Goal: Task Accomplishment & Management: Manage account settings

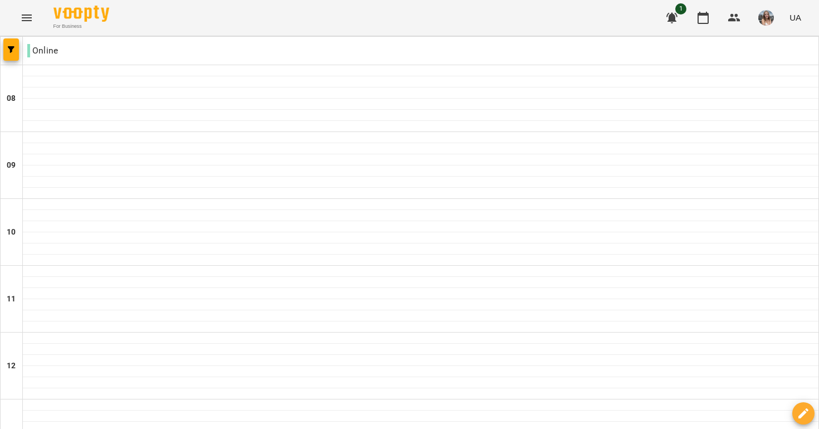
scroll to position [618, 0]
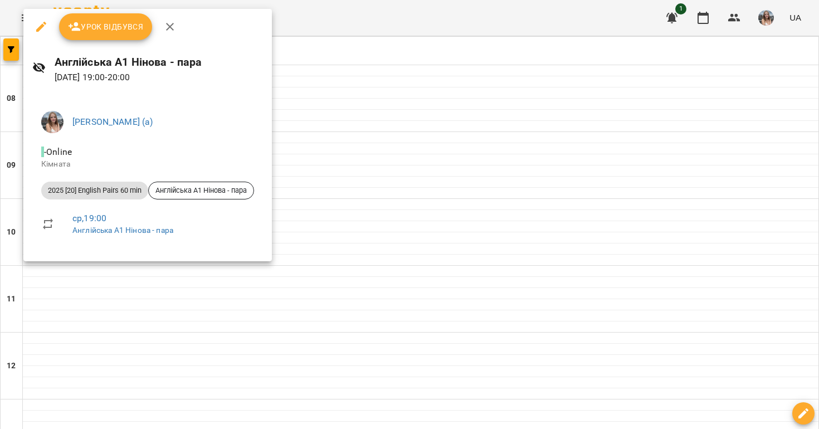
click at [97, 35] on button "Урок відбувся" at bounding box center [106, 26] width 94 height 27
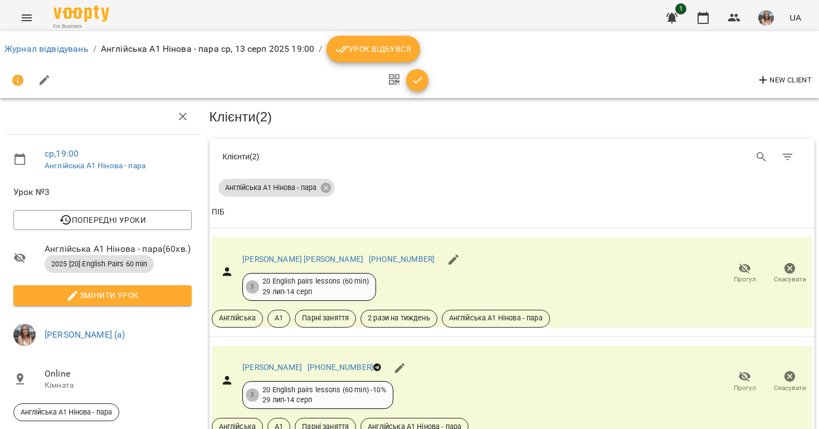
click at [386, 48] on span "Урок відбувся" at bounding box center [373, 48] width 76 height 13
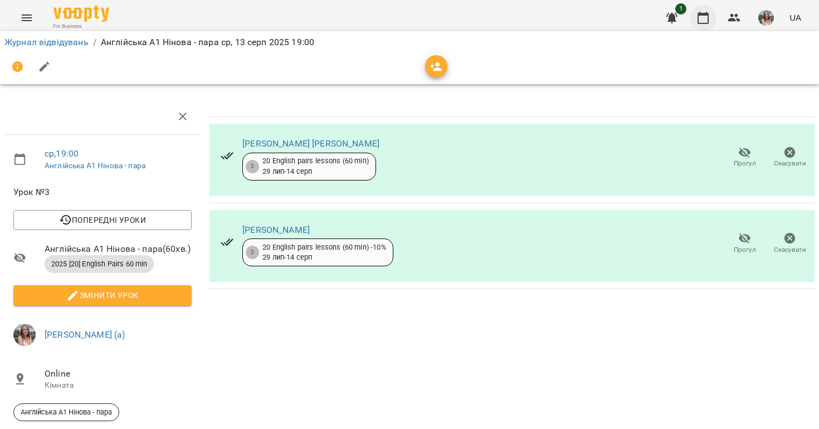
click at [702, 22] on icon "button" at bounding box center [702, 17] width 13 height 13
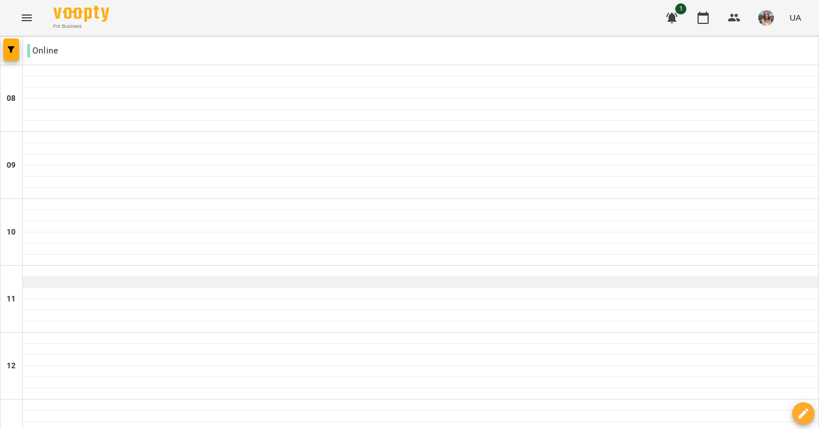
scroll to position [713, 0]
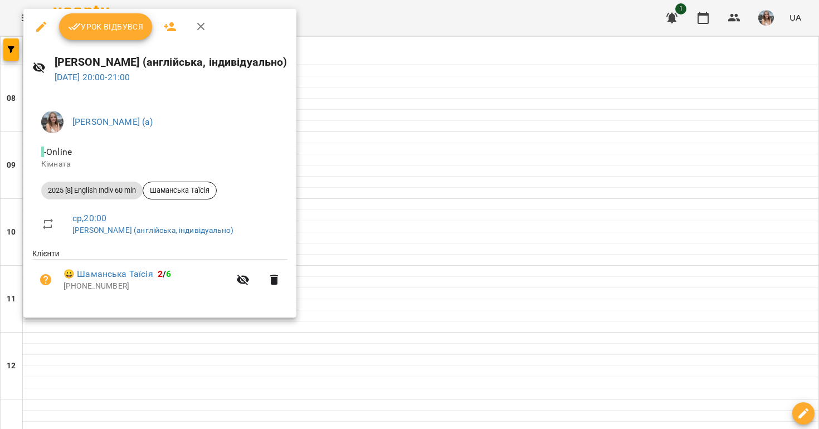
click at [108, 20] on span "Урок відбувся" at bounding box center [106, 26] width 76 height 13
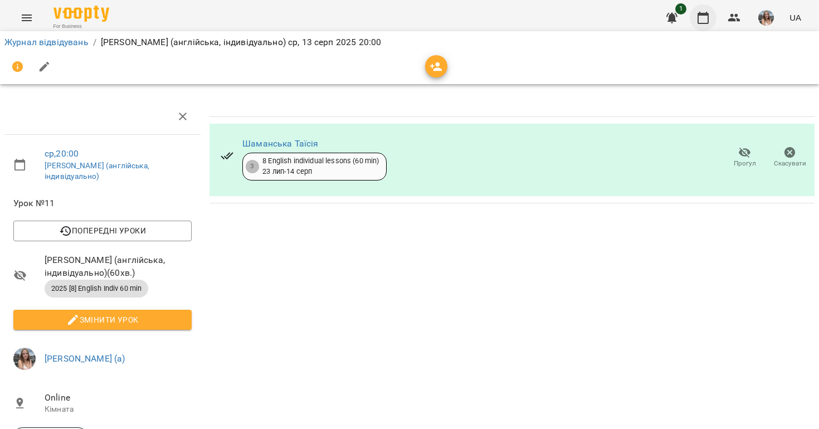
click at [700, 18] on icon "button" at bounding box center [702, 17] width 13 height 13
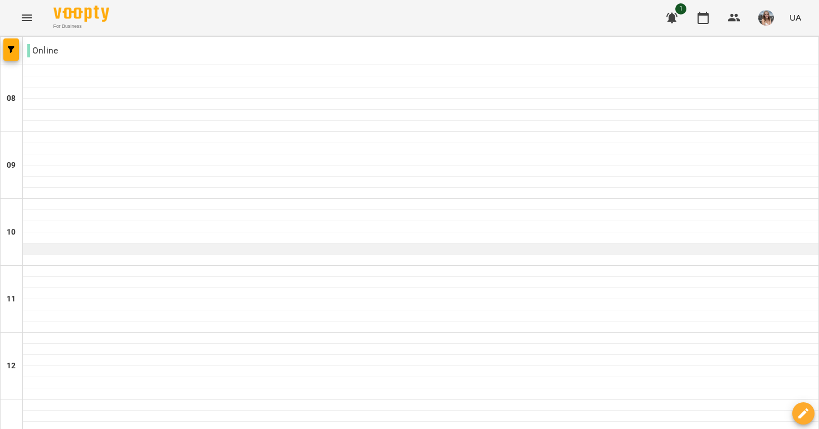
scroll to position [692, 0]
